Goal: Information Seeking & Learning: Learn about a topic

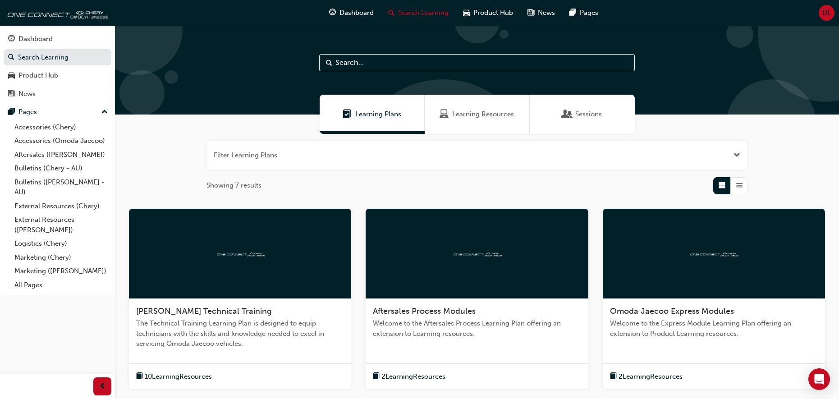
click at [477, 119] on span "Learning Resources" at bounding box center [483, 114] width 62 height 10
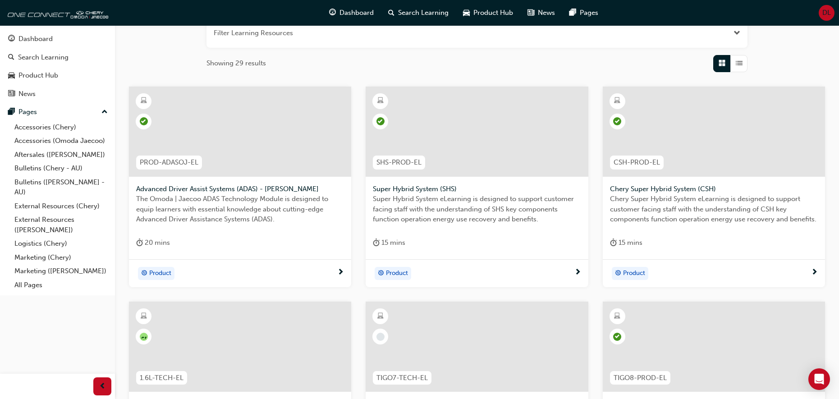
scroll to position [90, 0]
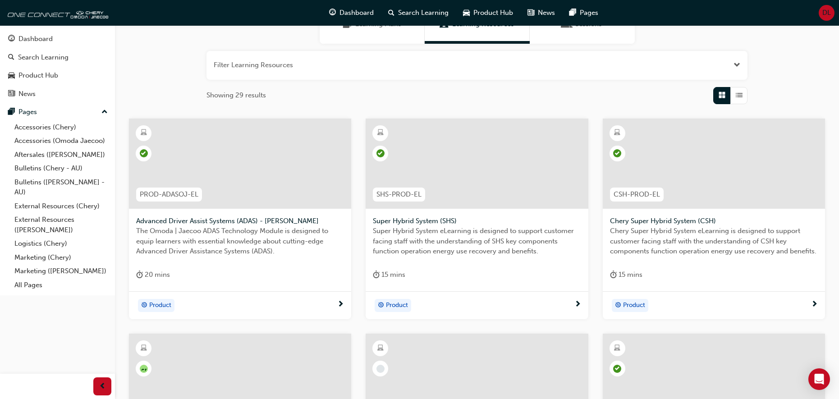
click at [818, 304] on span "next-icon" at bounding box center [814, 305] width 7 height 8
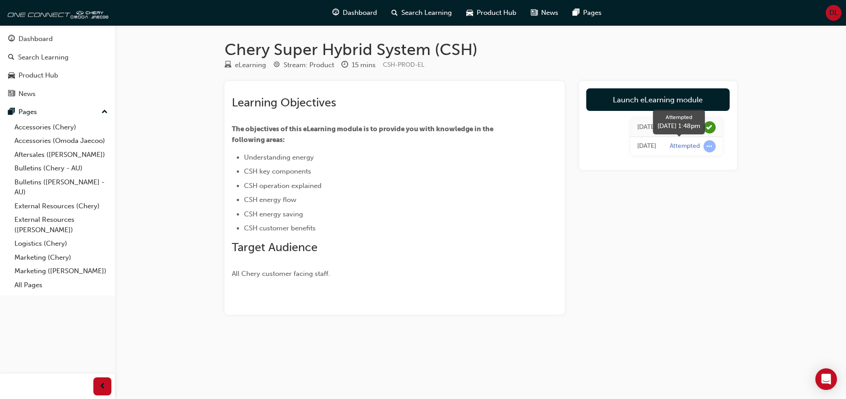
click at [674, 148] on div "Attempted" at bounding box center [685, 146] width 30 height 9
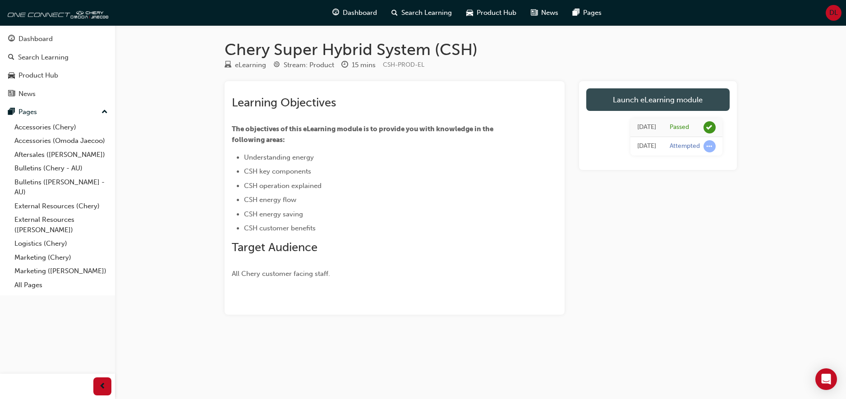
click at [687, 97] on link "Launch eLearning module" at bounding box center [657, 99] width 143 height 23
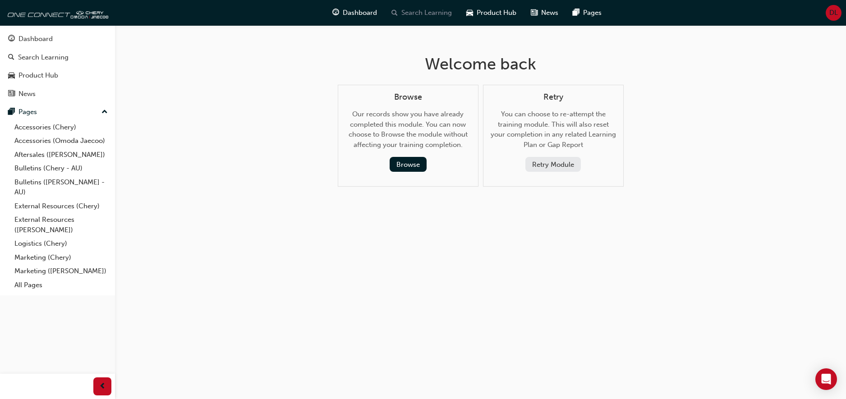
click at [407, 11] on span "Search Learning" at bounding box center [426, 13] width 51 height 10
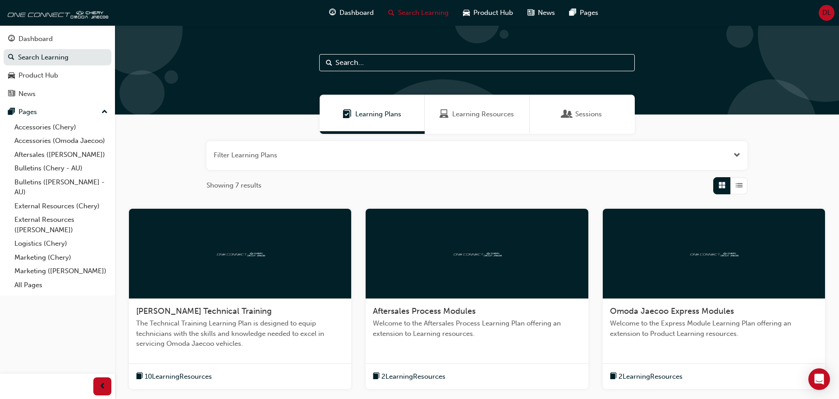
click at [499, 117] on span "Learning Resources" at bounding box center [483, 114] width 62 height 10
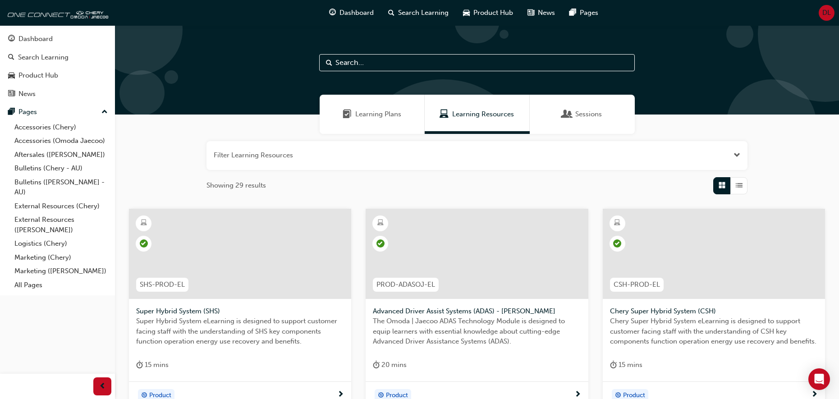
click at [456, 156] on button "button" at bounding box center [477, 155] width 541 height 29
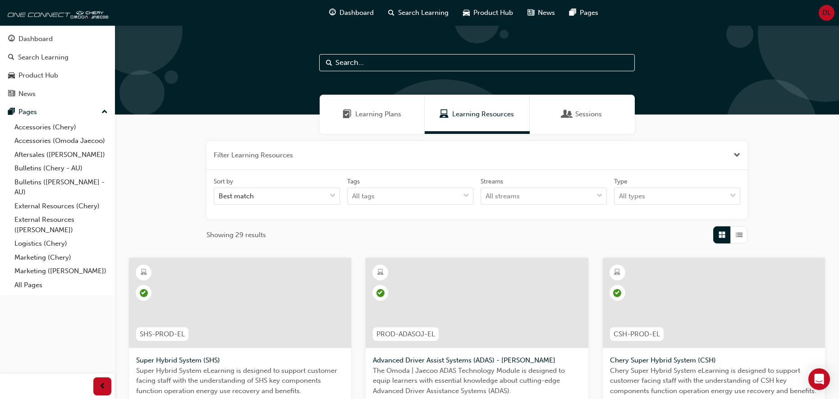
click at [456, 156] on button "button" at bounding box center [477, 155] width 541 height 29
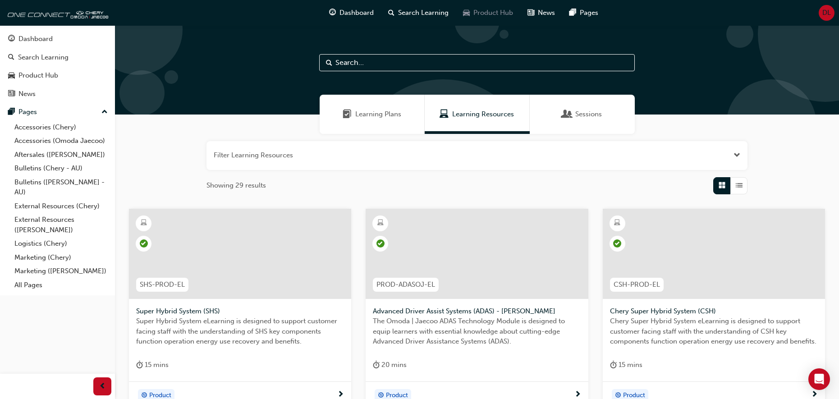
click at [483, 10] on span "Product Hub" at bounding box center [494, 13] width 40 height 10
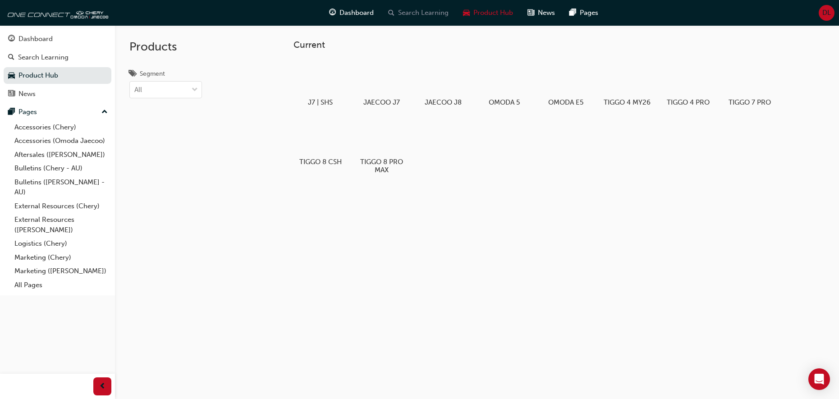
click at [415, 12] on span "Search Learning" at bounding box center [423, 13] width 51 height 10
